Goal: Task Accomplishment & Management: Use online tool/utility

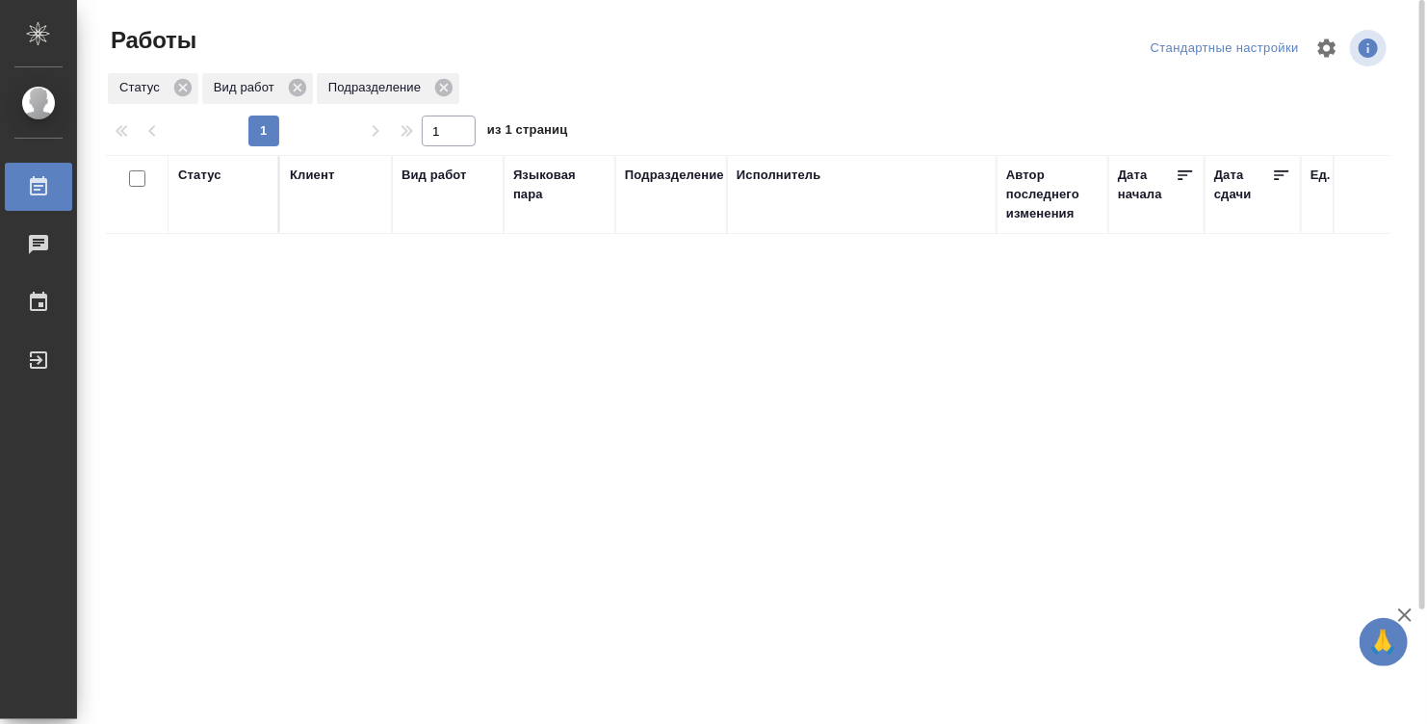
click at [232, 202] on div "Статус" at bounding box center [223, 195] width 91 height 58
click at [200, 169] on div "Статус" at bounding box center [199, 175] width 43 height 19
click at [195, 244] on div "Подбор" at bounding box center [206, 232] width 56 height 52
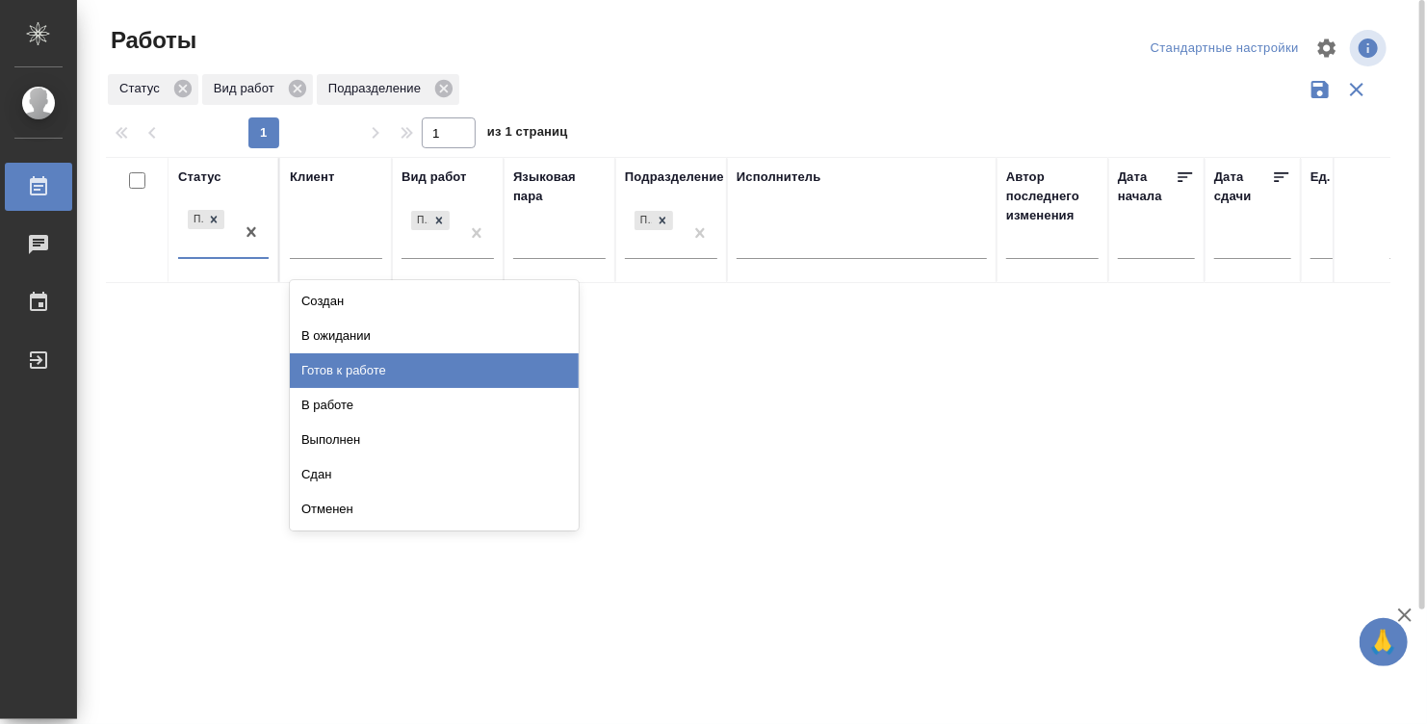
click at [356, 363] on div "Готов к работе" at bounding box center [434, 370] width 289 height 35
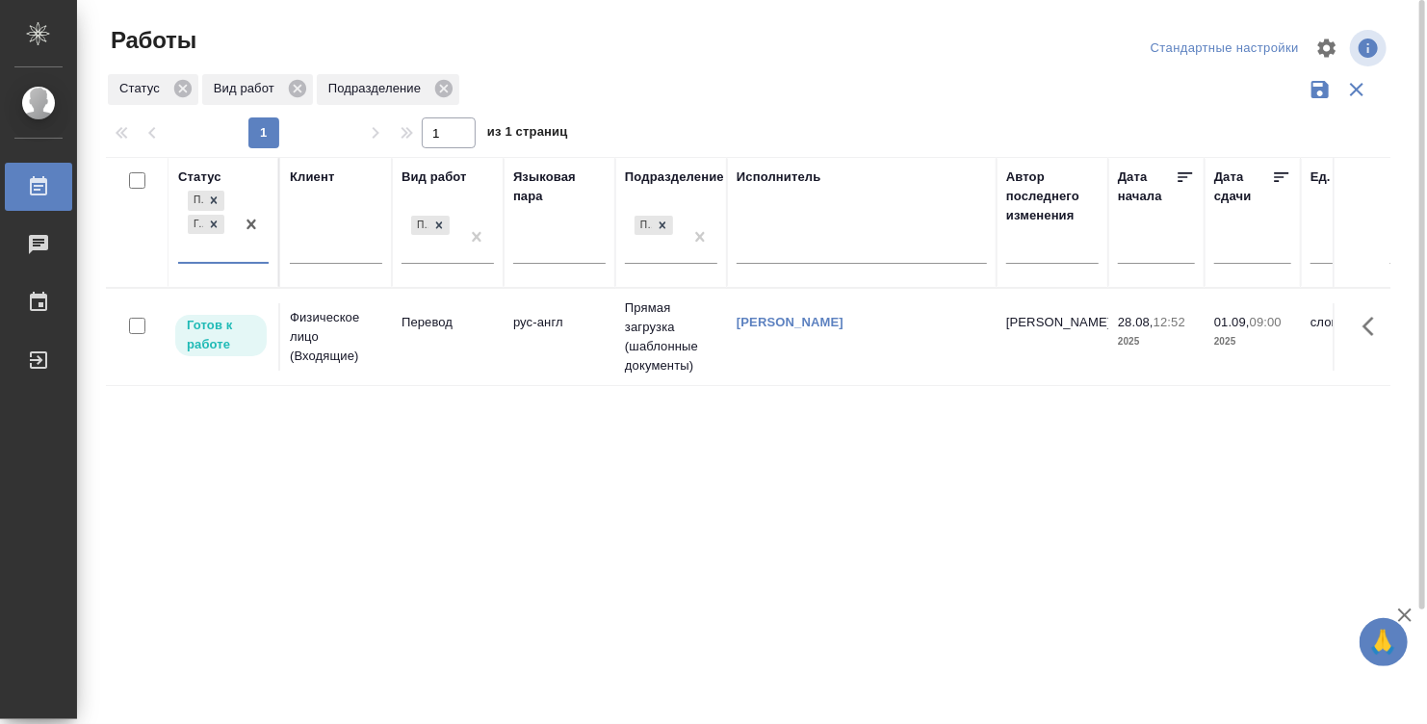
click at [908, 343] on td "[PERSON_NAME]" at bounding box center [862, 336] width 270 height 67
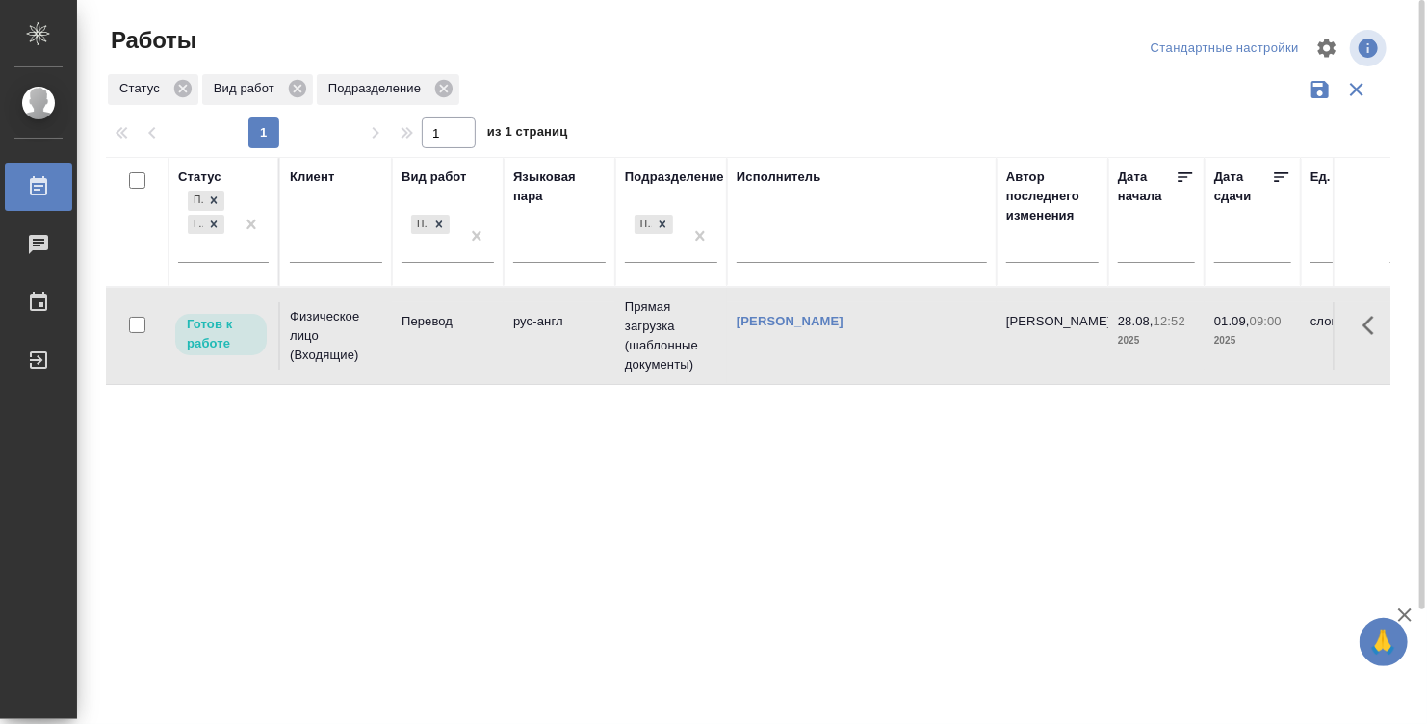
click at [908, 343] on td "[PERSON_NAME]" at bounding box center [862, 335] width 270 height 67
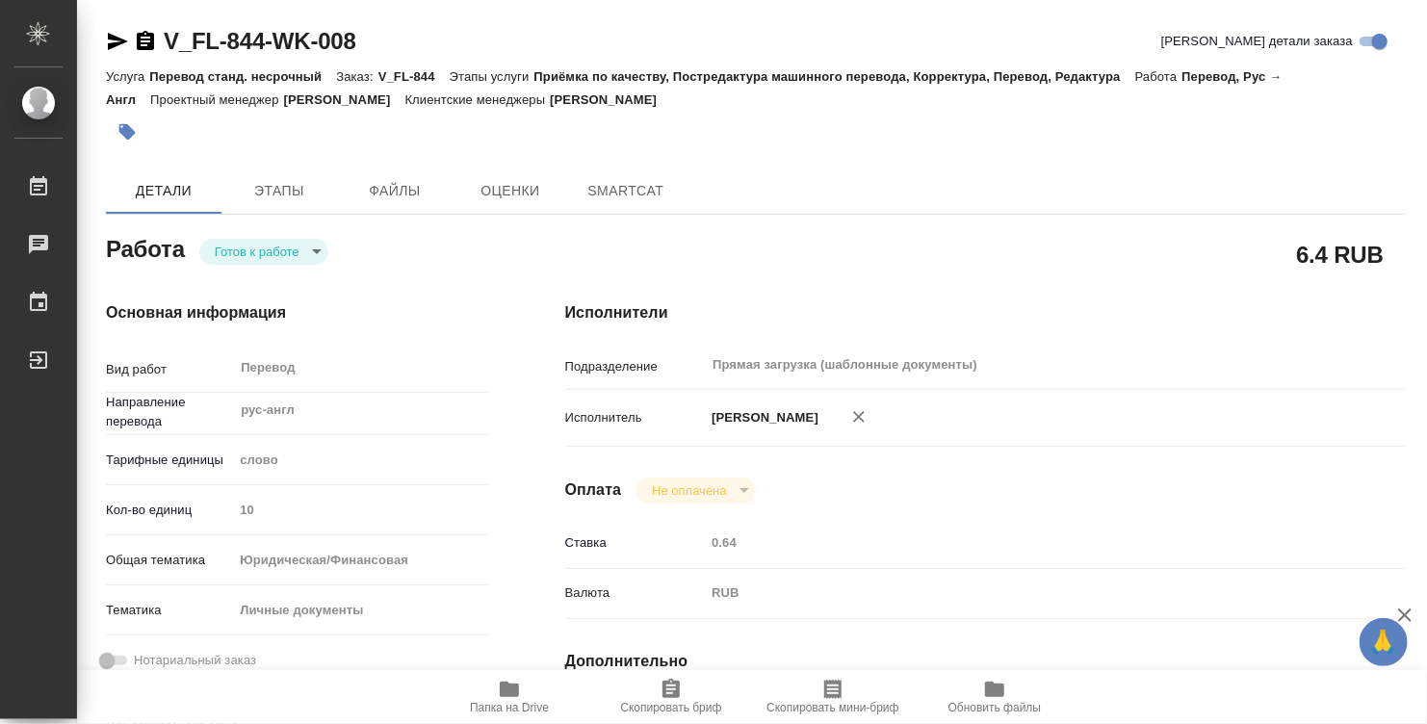
type textarea "x"
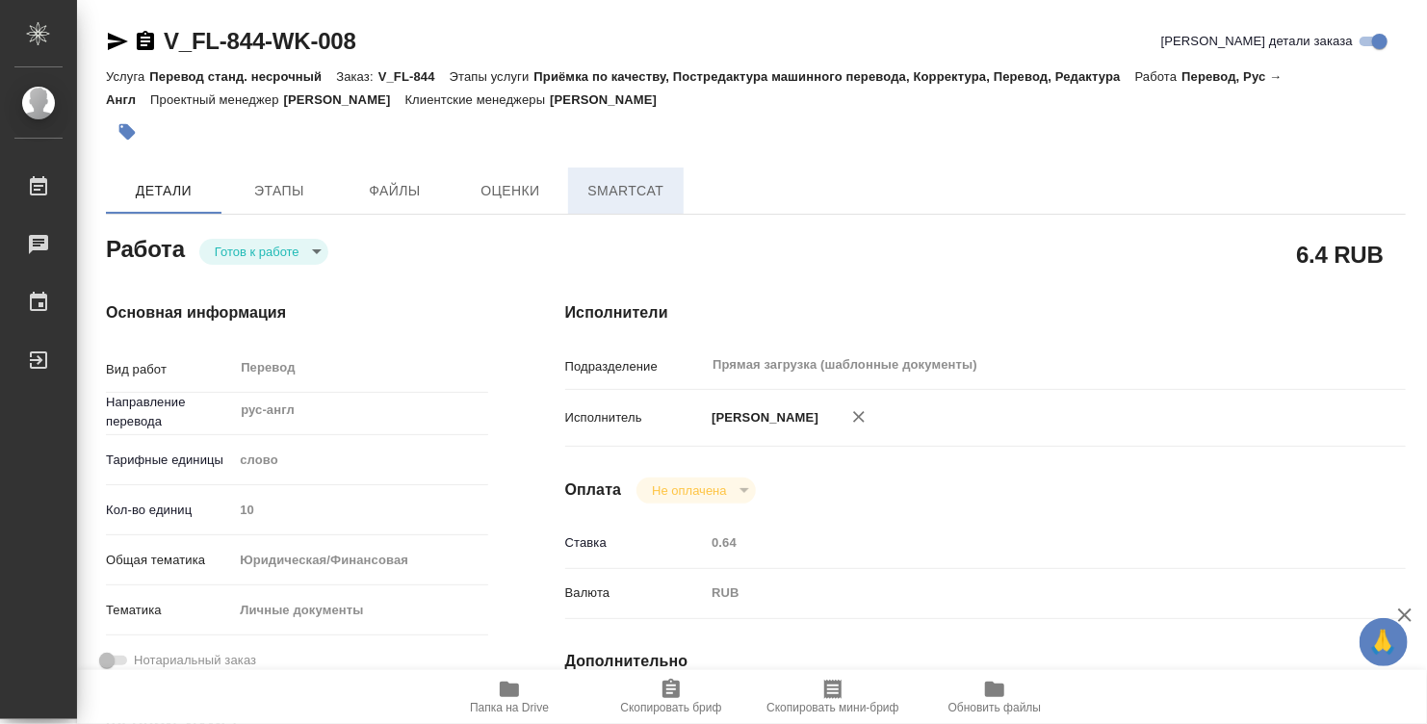
type textarea "x"
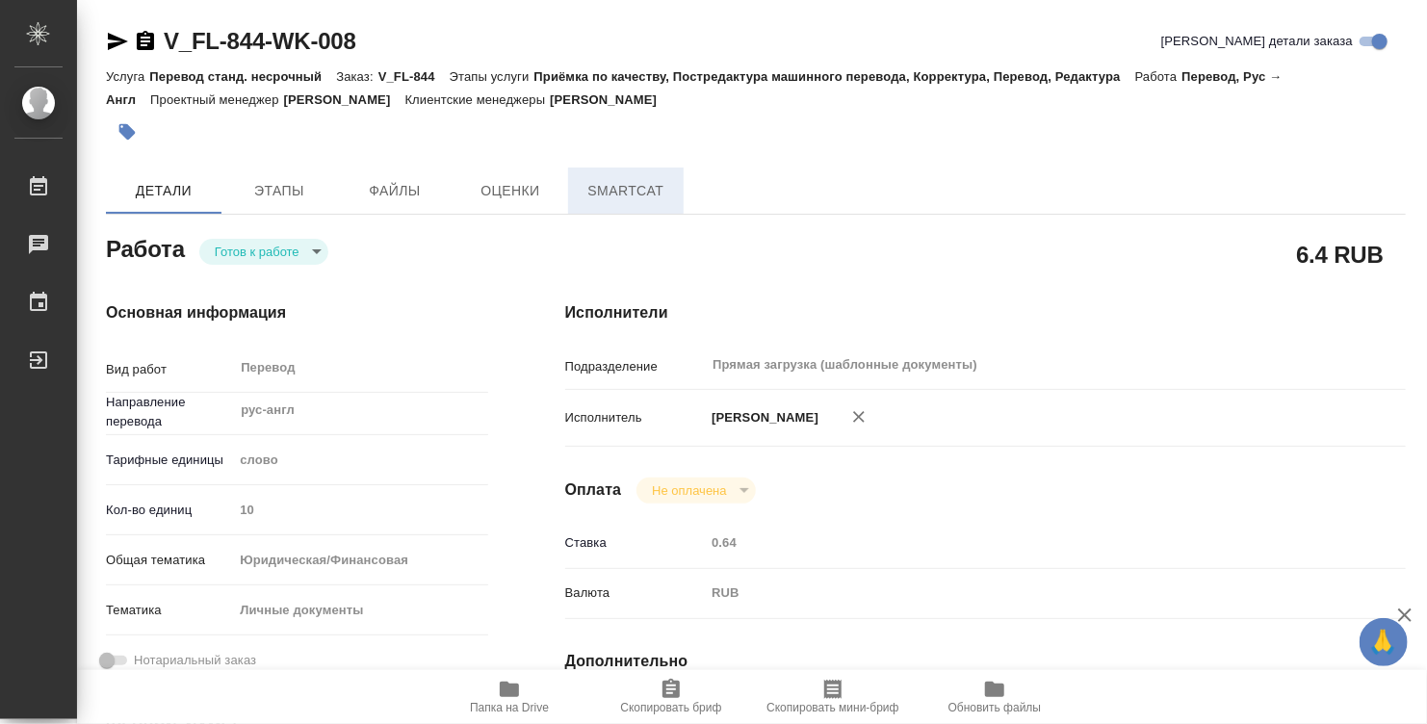
type textarea "x"
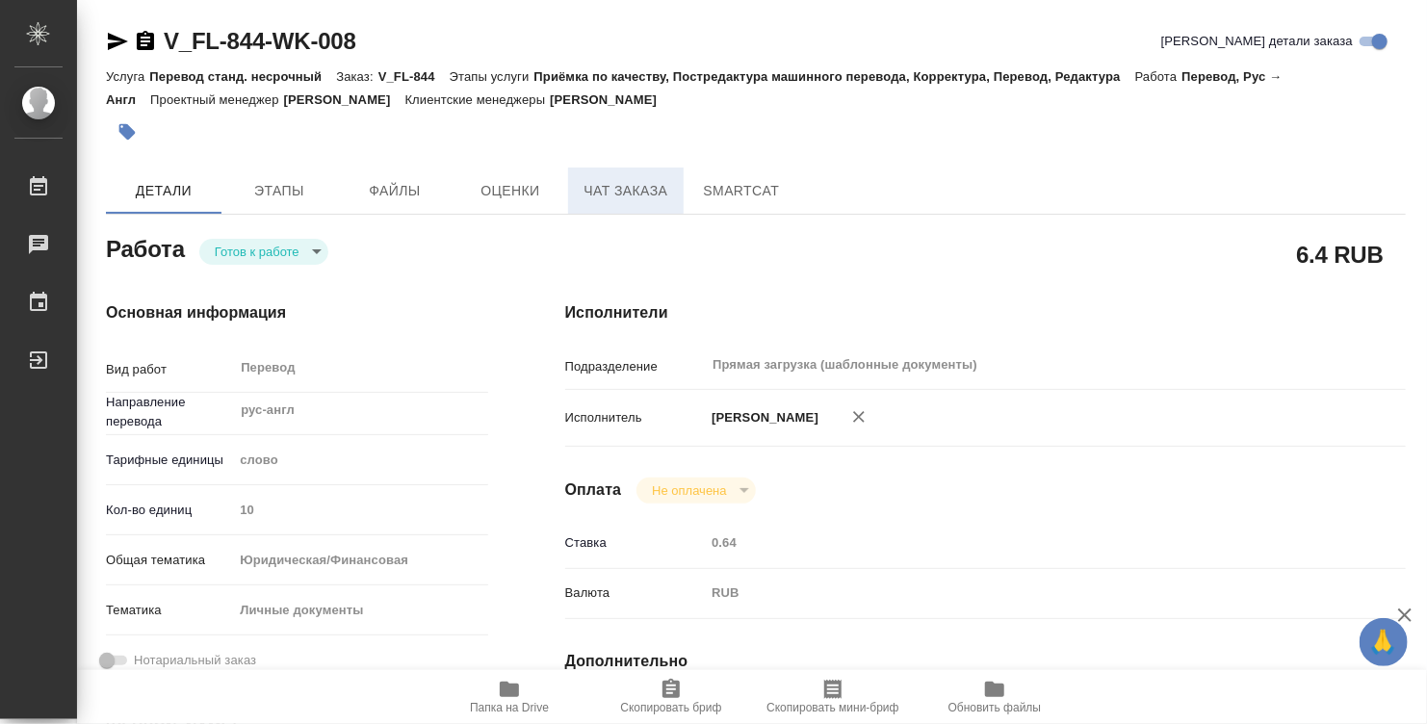
type textarea "x"
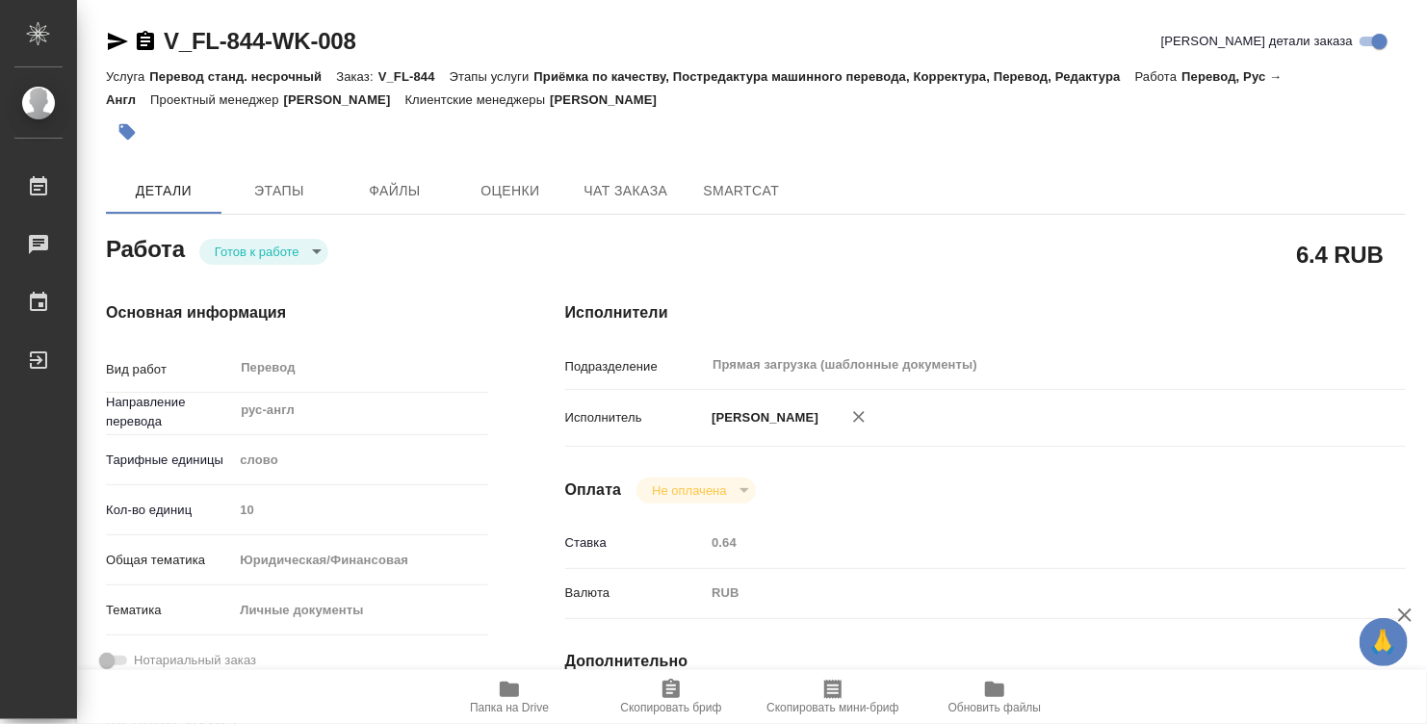
type textarea "x"
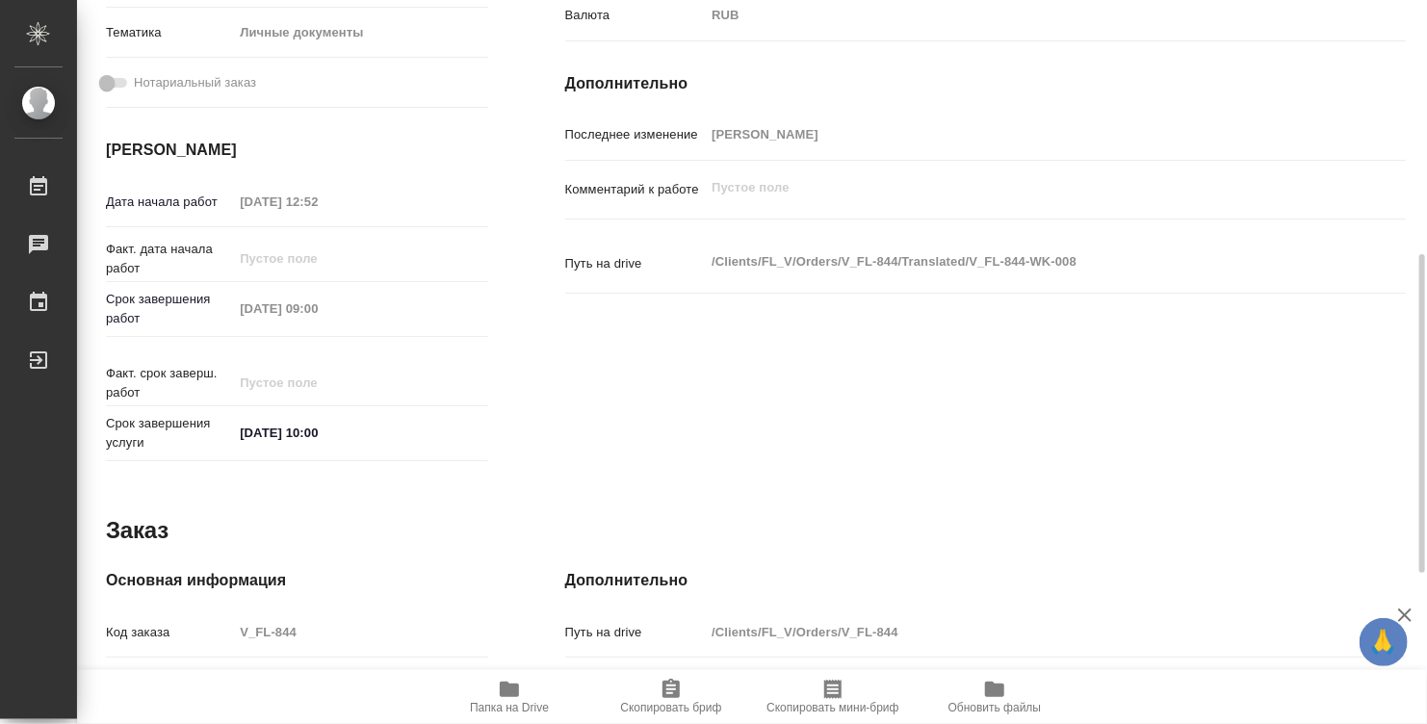
scroll to position [919, 0]
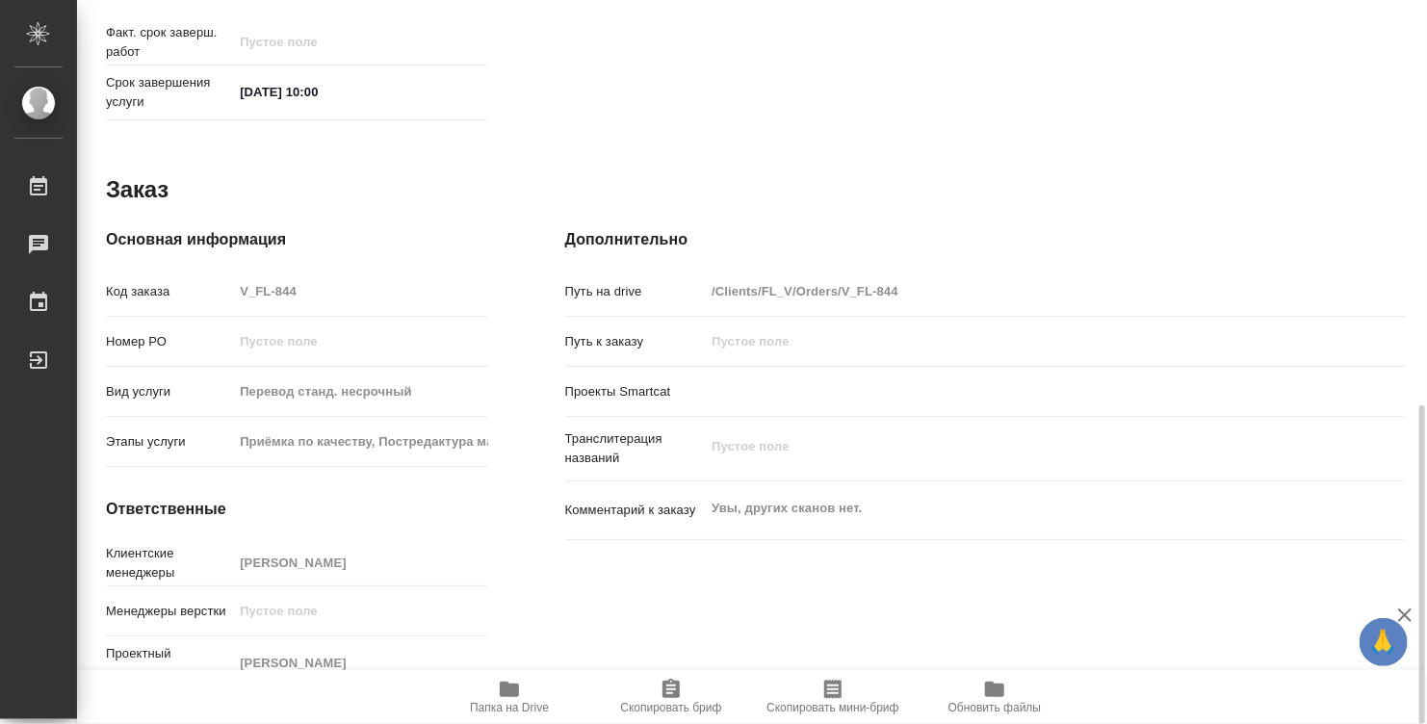
type textarea "x"
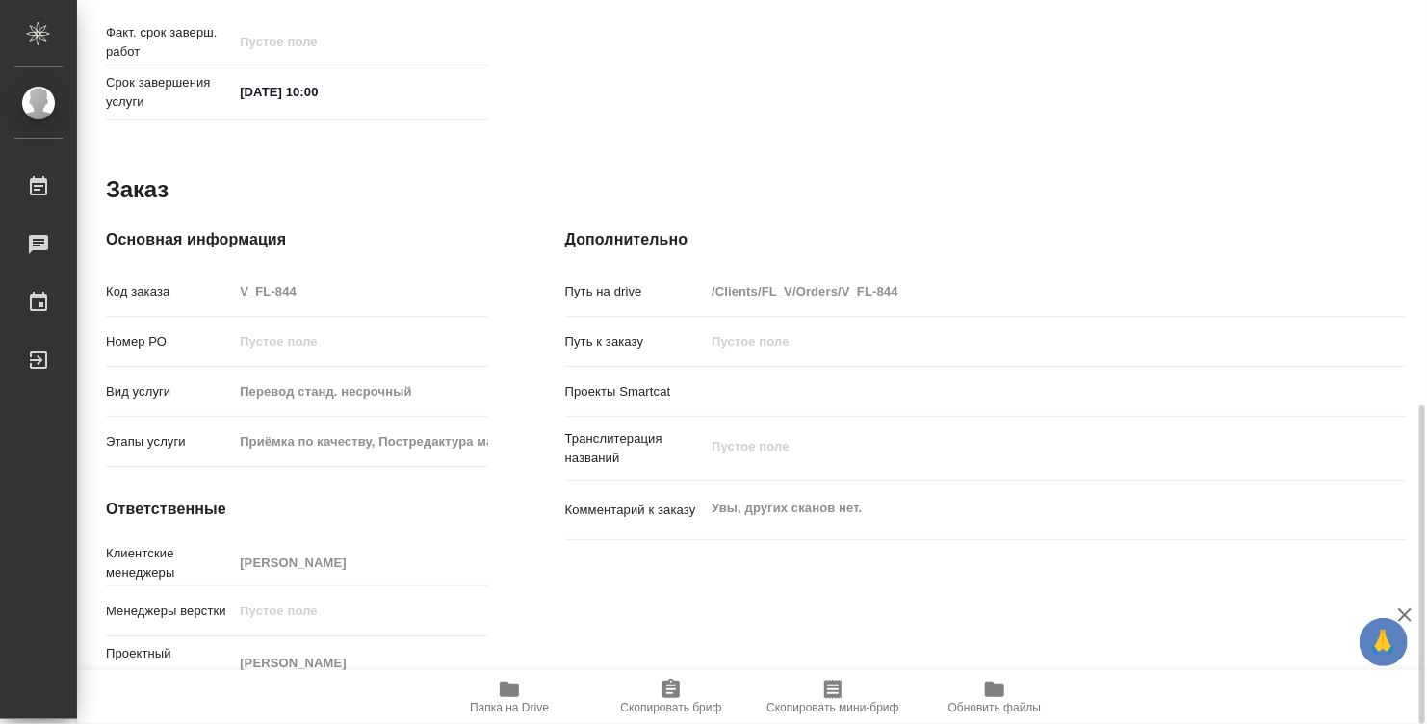
type textarea "x"
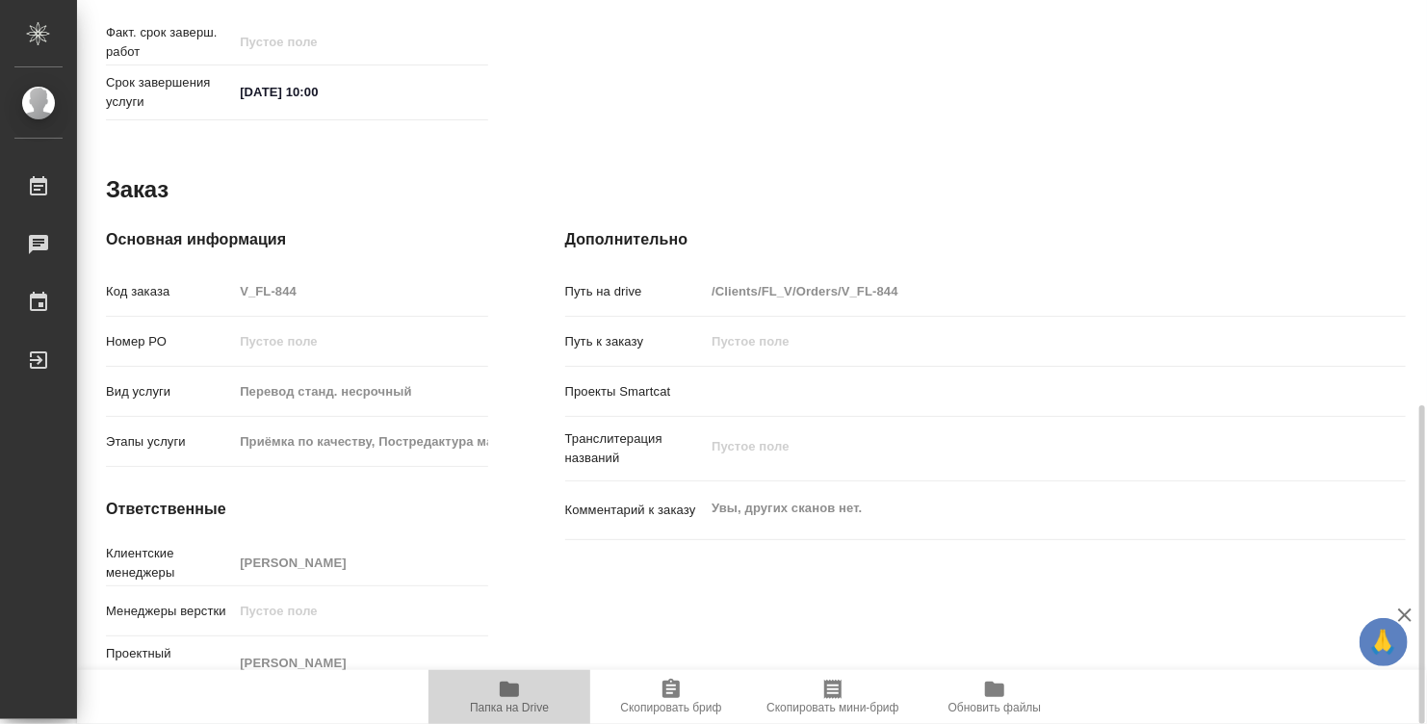
click at [495, 686] on span "Папка на Drive" at bounding box center [509, 696] width 139 height 37
